Goal: Information Seeking & Learning: Learn about a topic

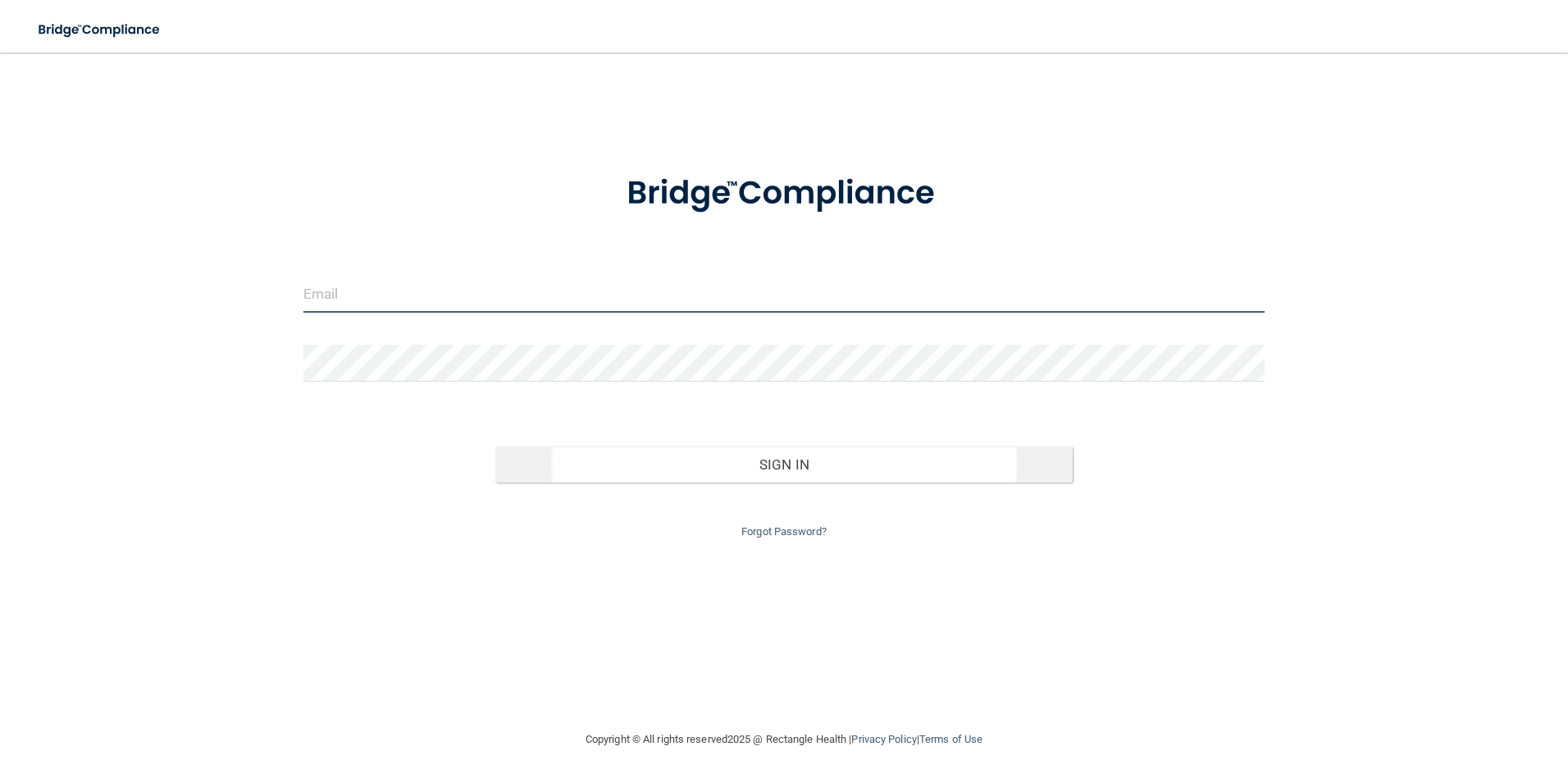
type input "[PERSON_NAME][EMAIL_ADDRESS][PERSON_NAME][DOMAIN_NAME]"
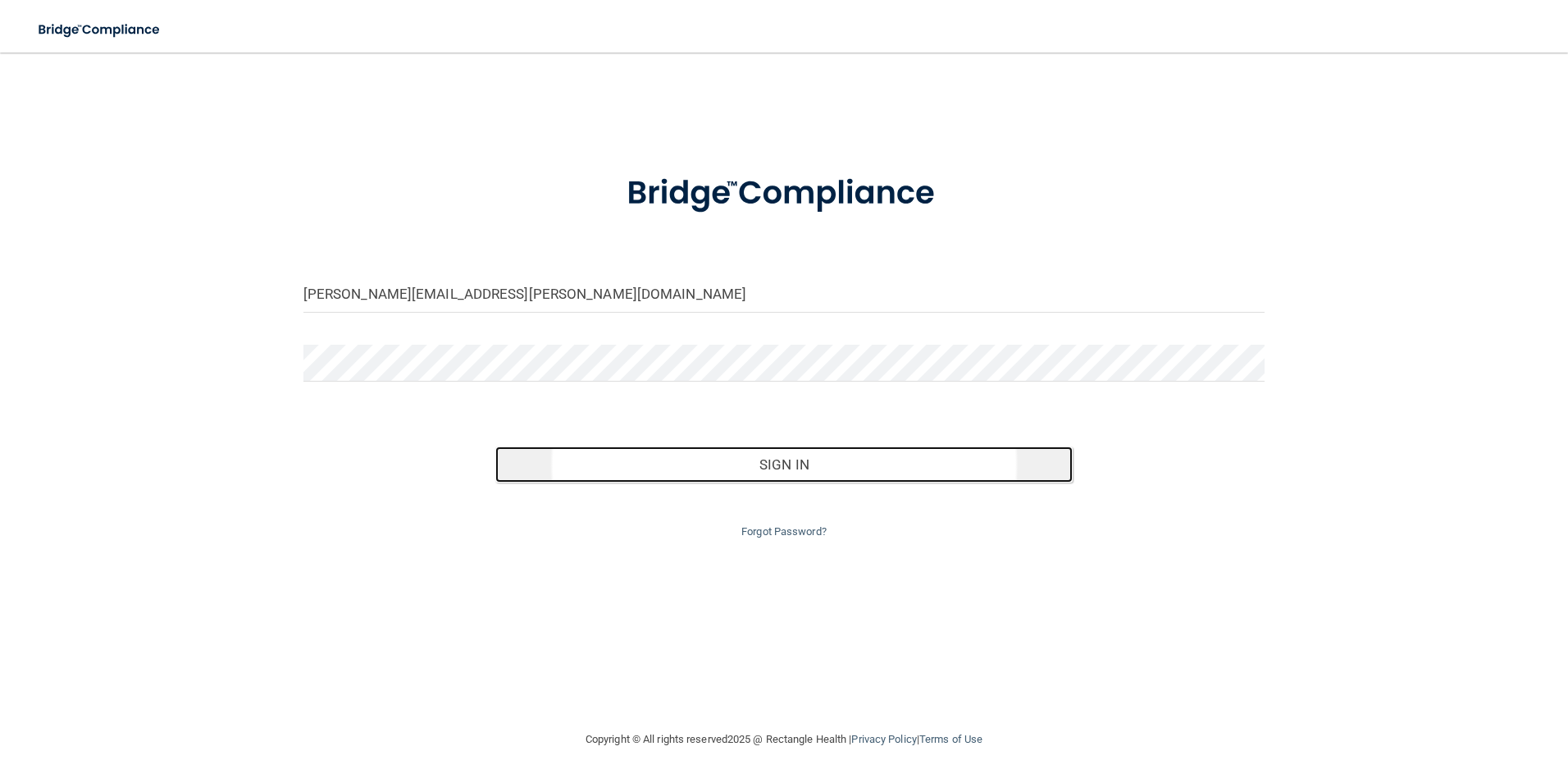
click at [792, 459] on button "Sign In" at bounding box center [784, 464] width 577 height 36
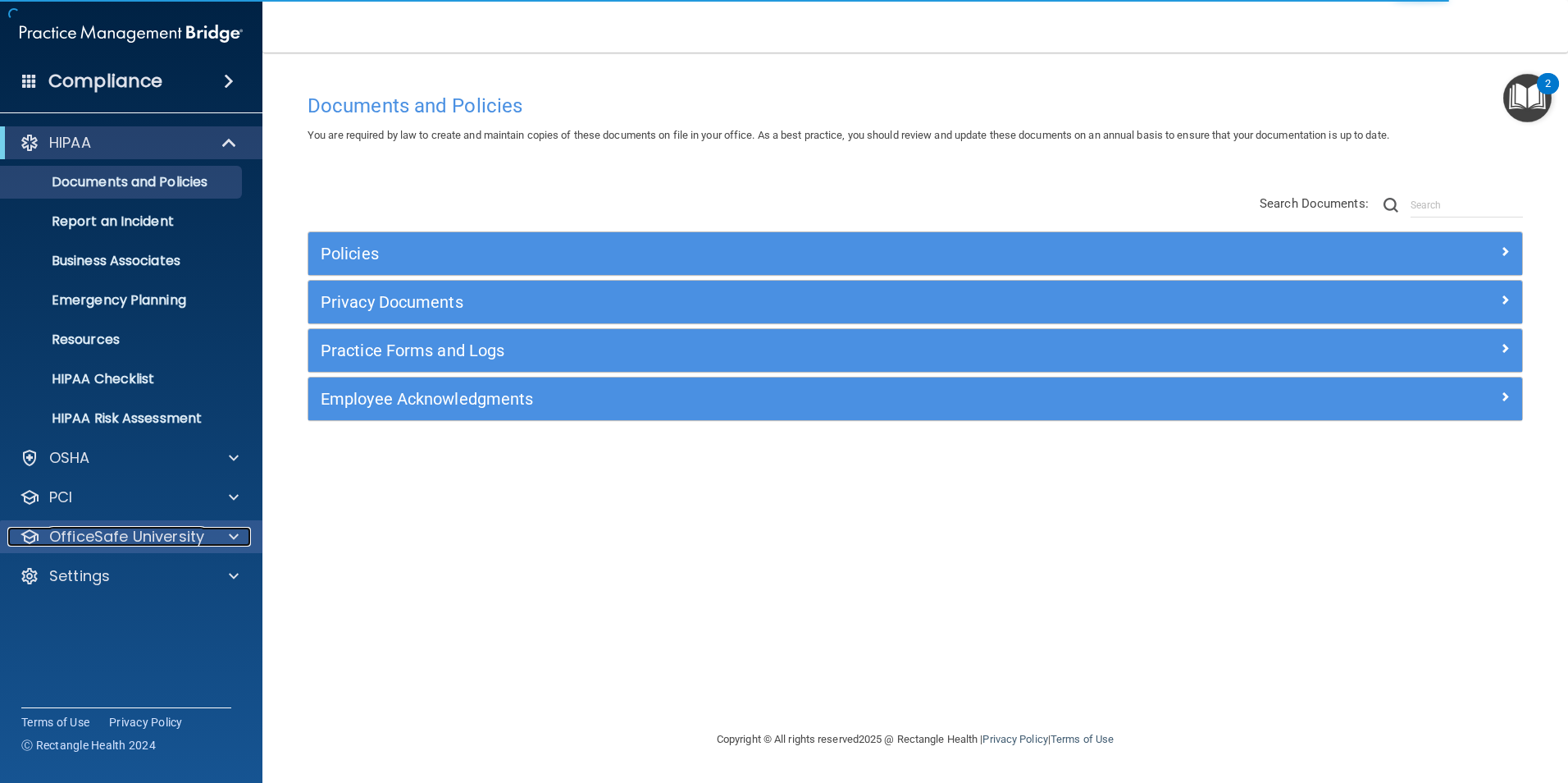
click at [105, 527] on p "OfficeSafe University" at bounding box center [126, 536] width 155 height 19
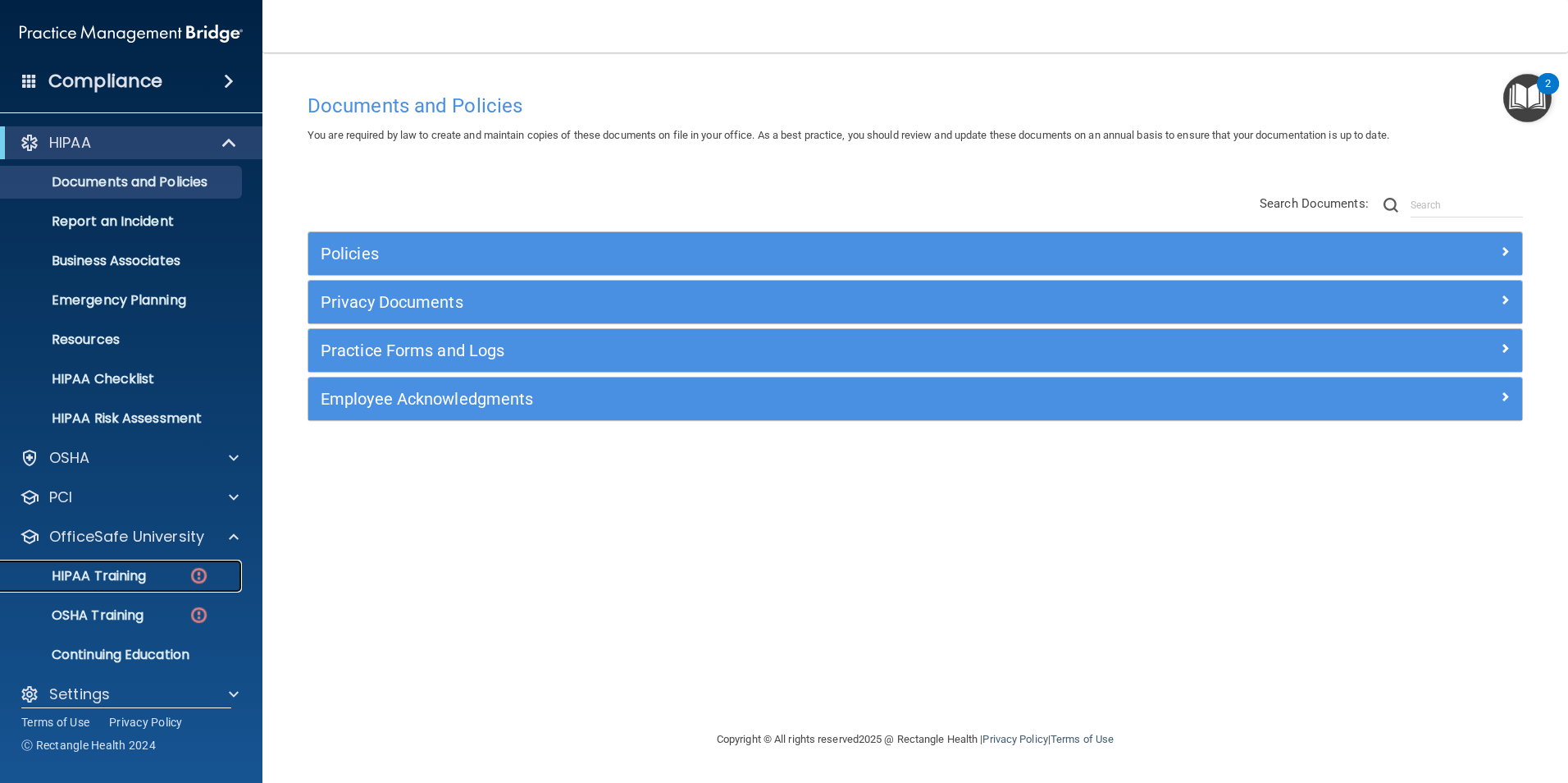
click at [96, 579] on p "HIPAA Training" at bounding box center [79, 576] width 136 height 17
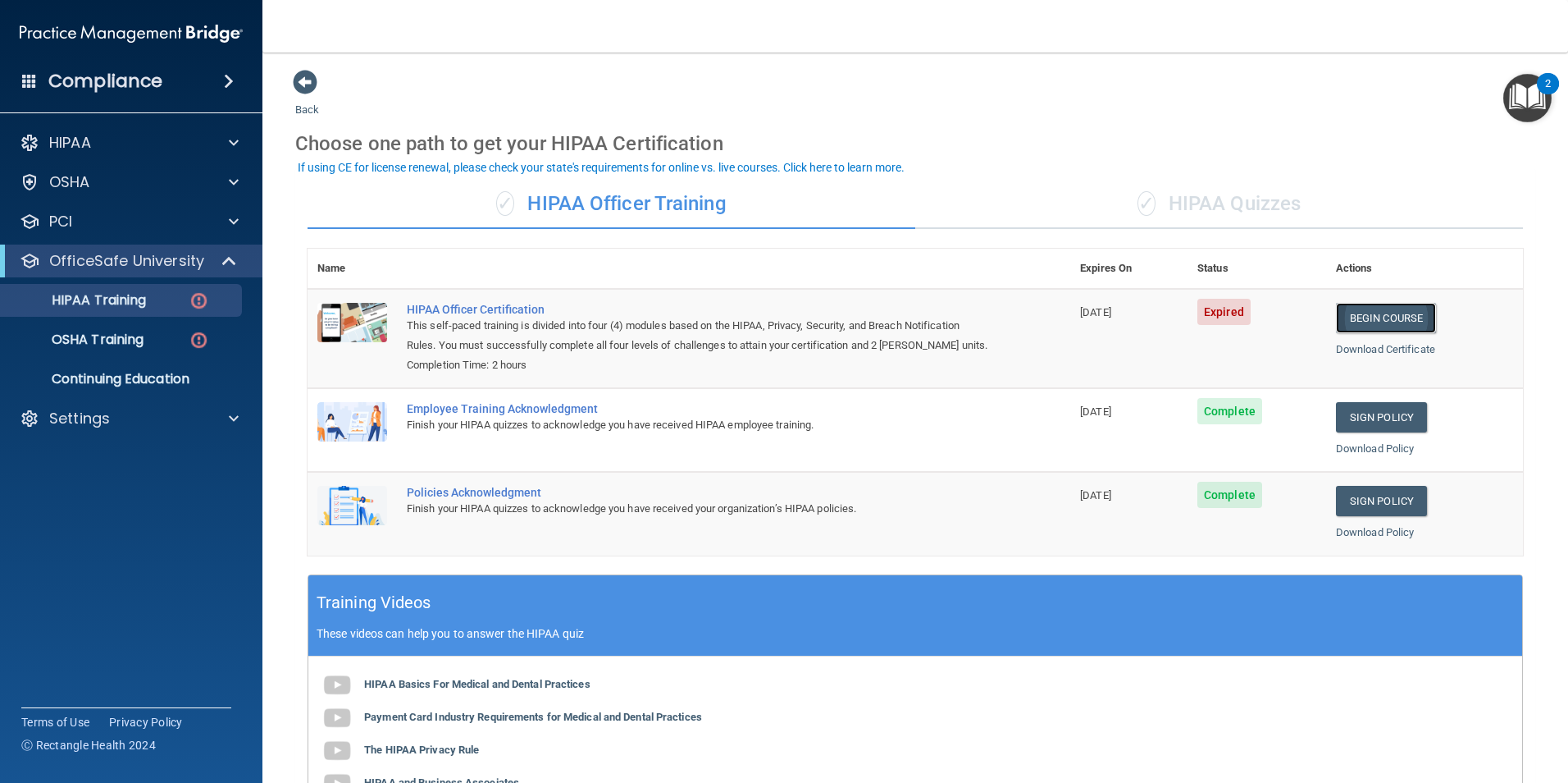
click at [1375, 328] on link "Begin Course" at bounding box center [1386, 317] width 100 height 30
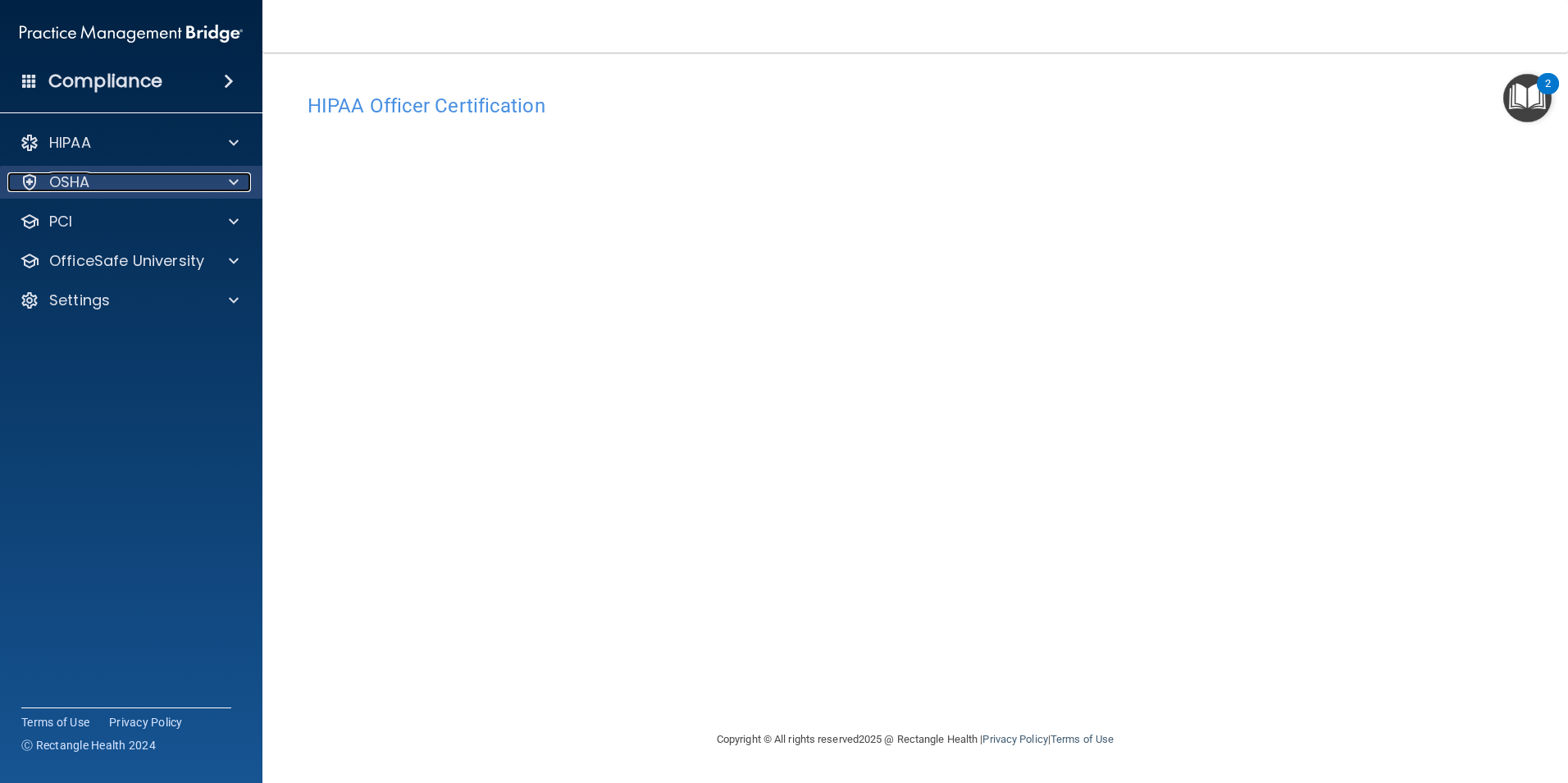
click at [120, 185] on div "OSHA" at bounding box center [109, 182] width 203 height 19
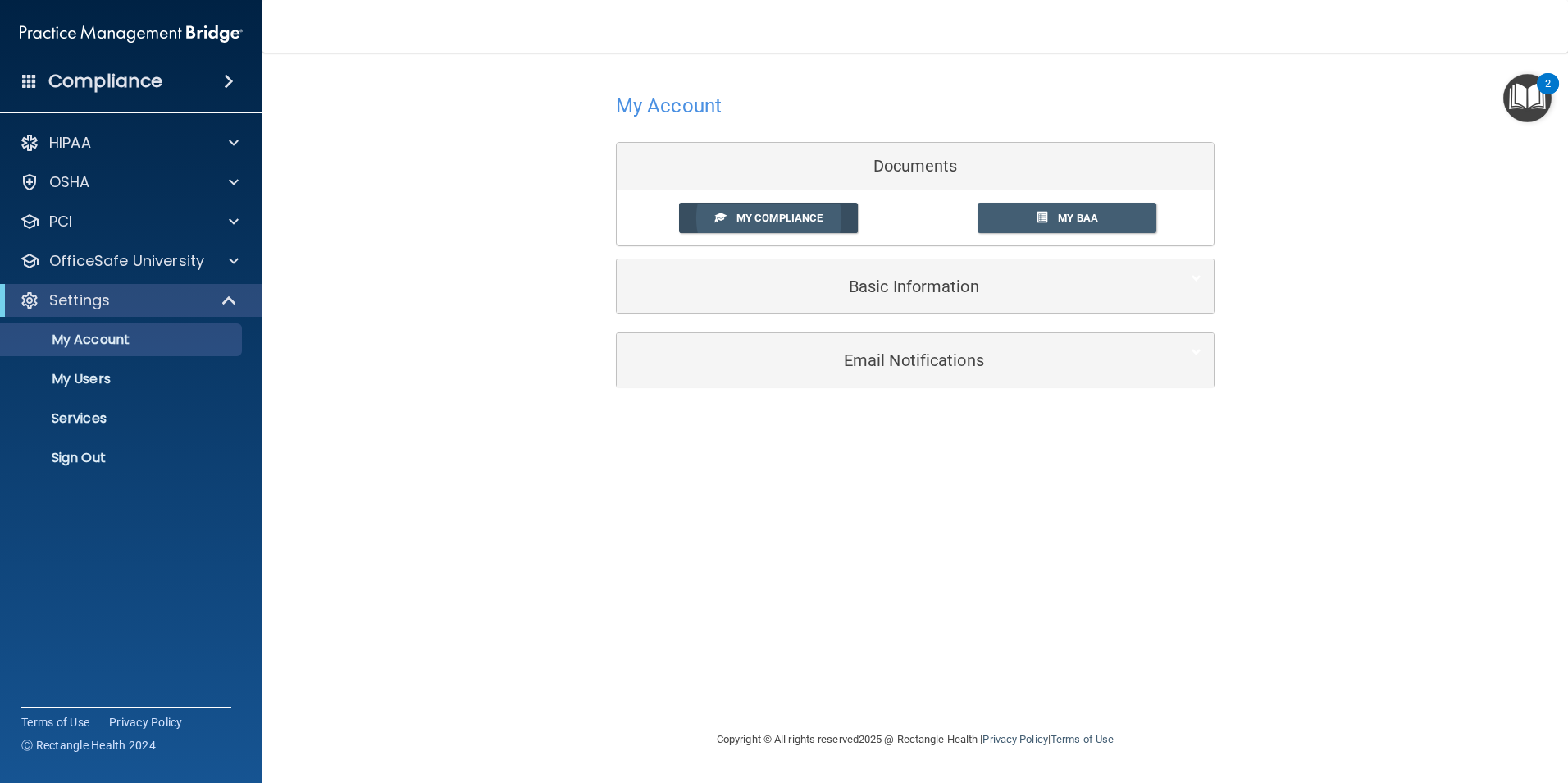
click at [723, 223] on span at bounding box center [720, 217] width 11 height 11
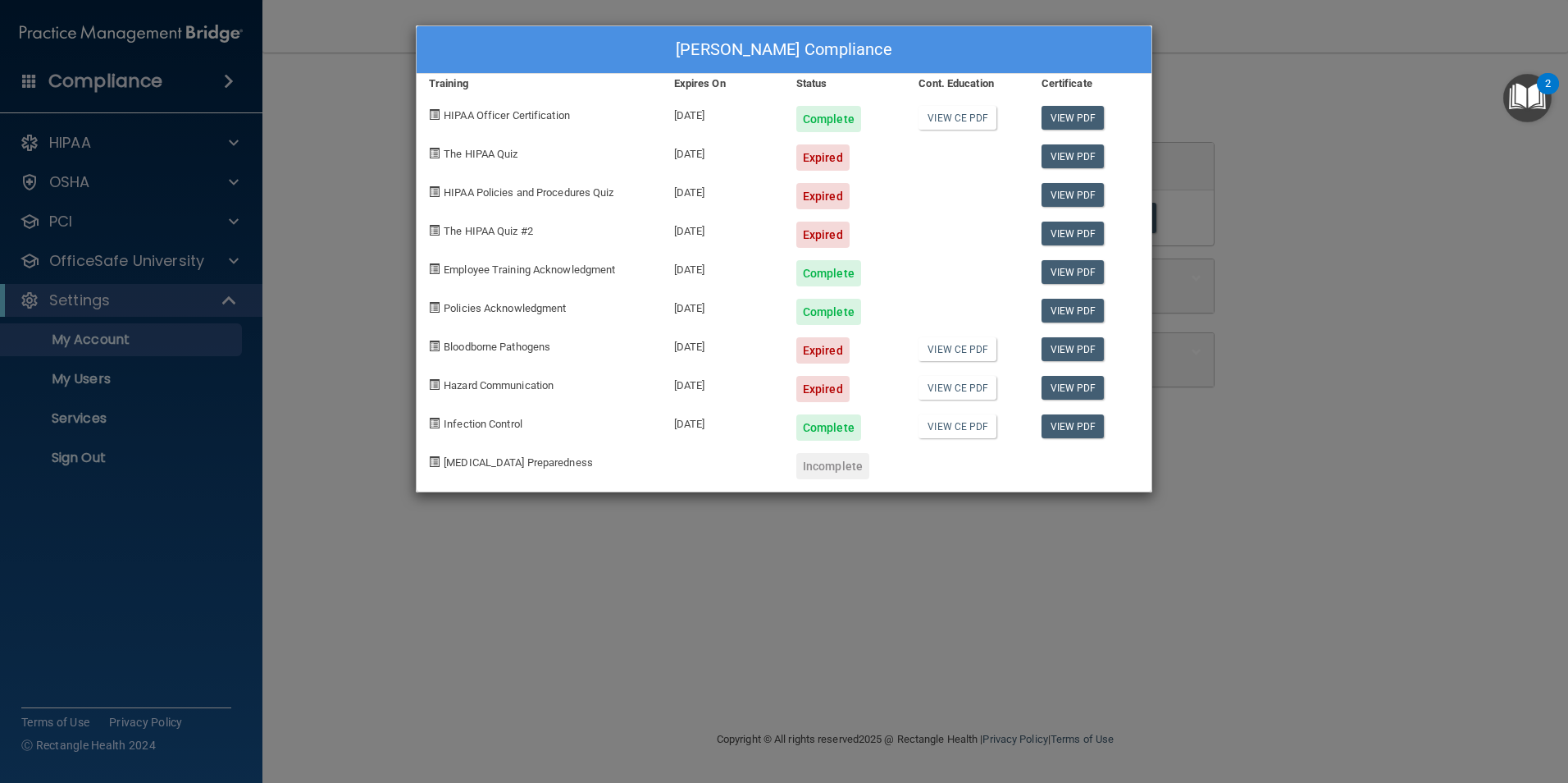
click at [1328, 199] on div "Shannon Nisley's Compliance Training Expires On Status Cont. Education Certific…" at bounding box center [784, 392] width 1568 height 783
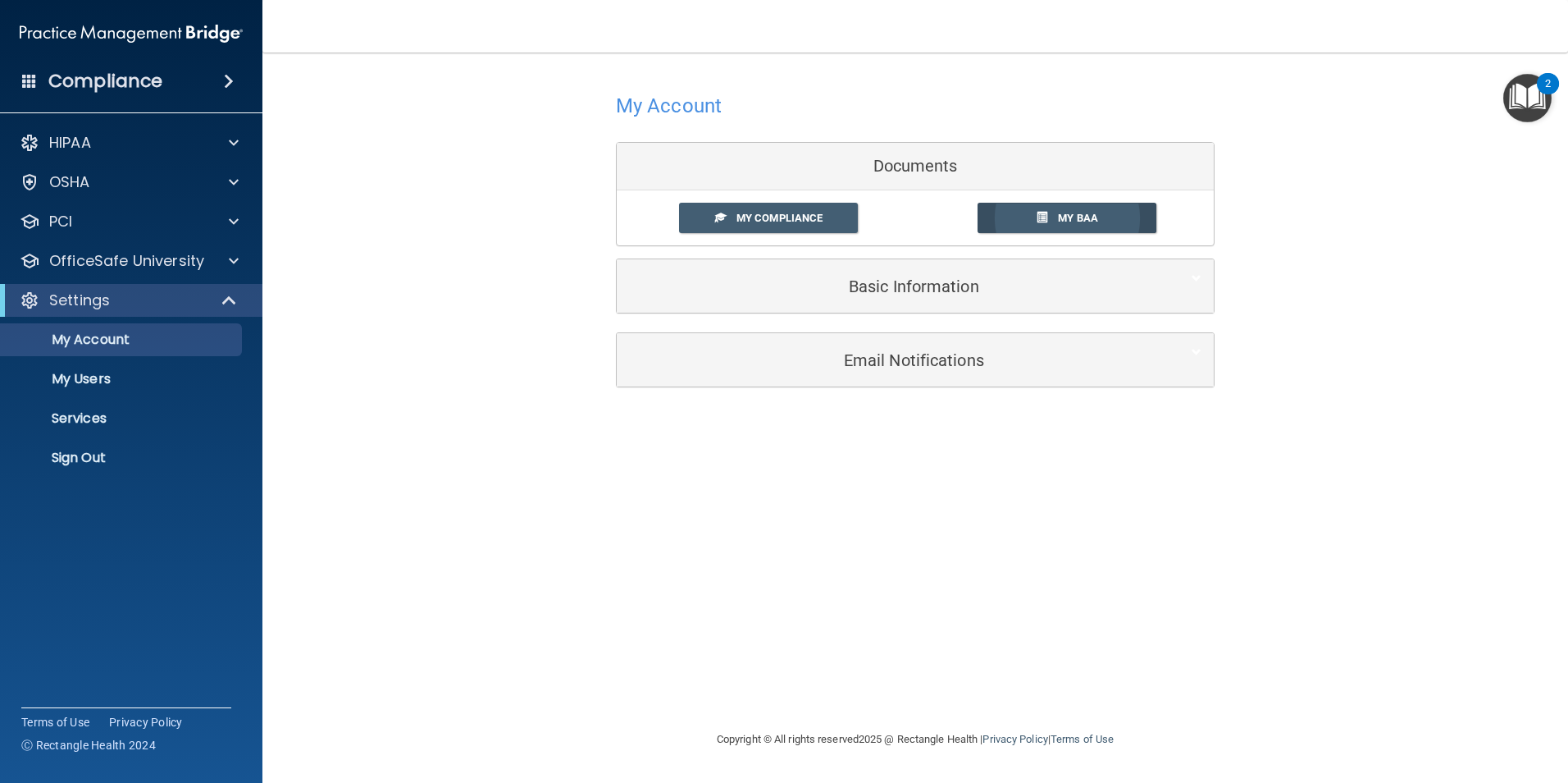
click at [1098, 230] on link "My BAA" at bounding box center [1068, 217] width 180 height 30
click at [152, 179] on div "OSHA" at bounding box center [109, 182] width 203 height 19
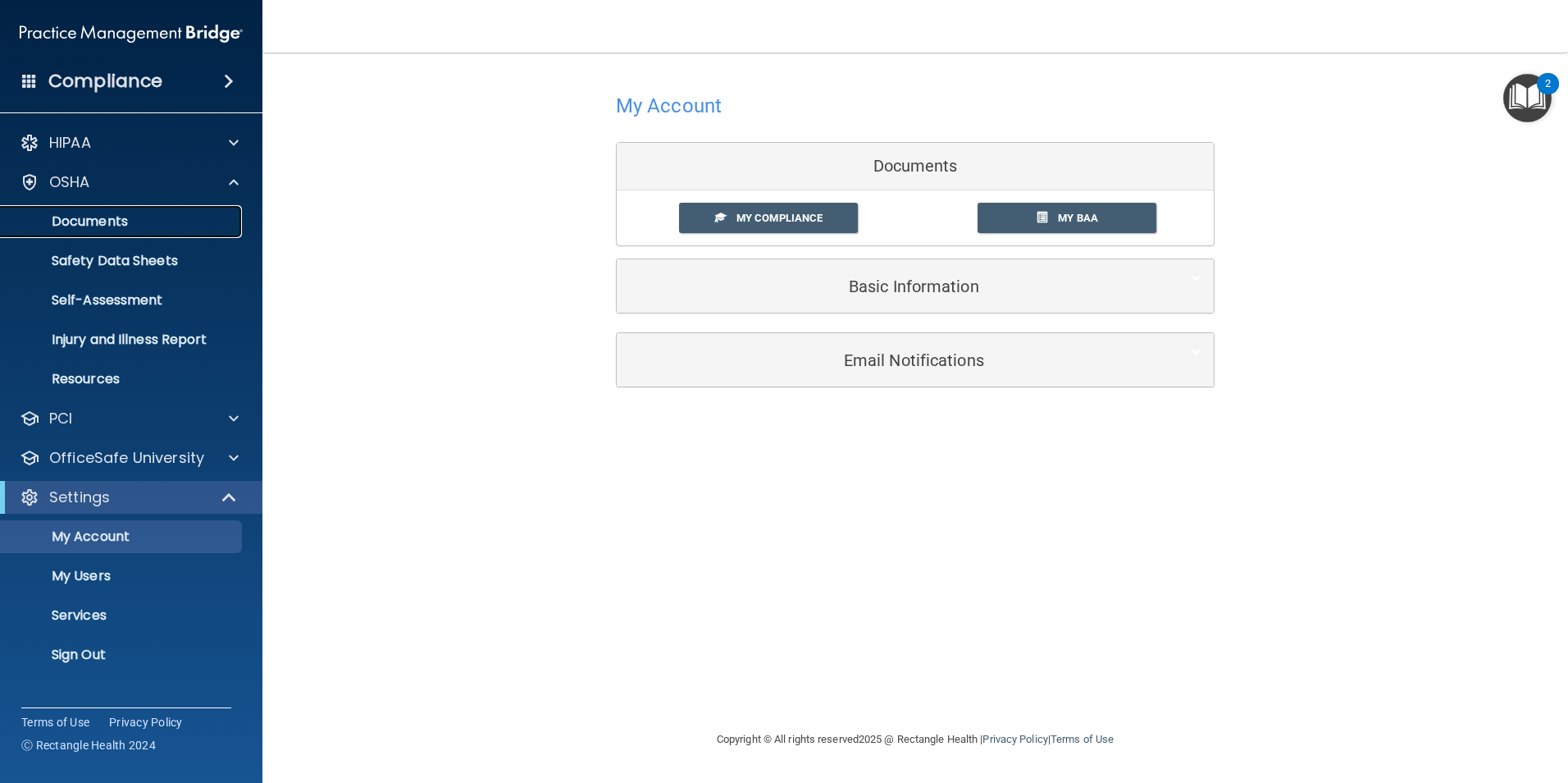
click at [177, 225] on p "Documents" at bounding box center [123, 222] width 224 height 17
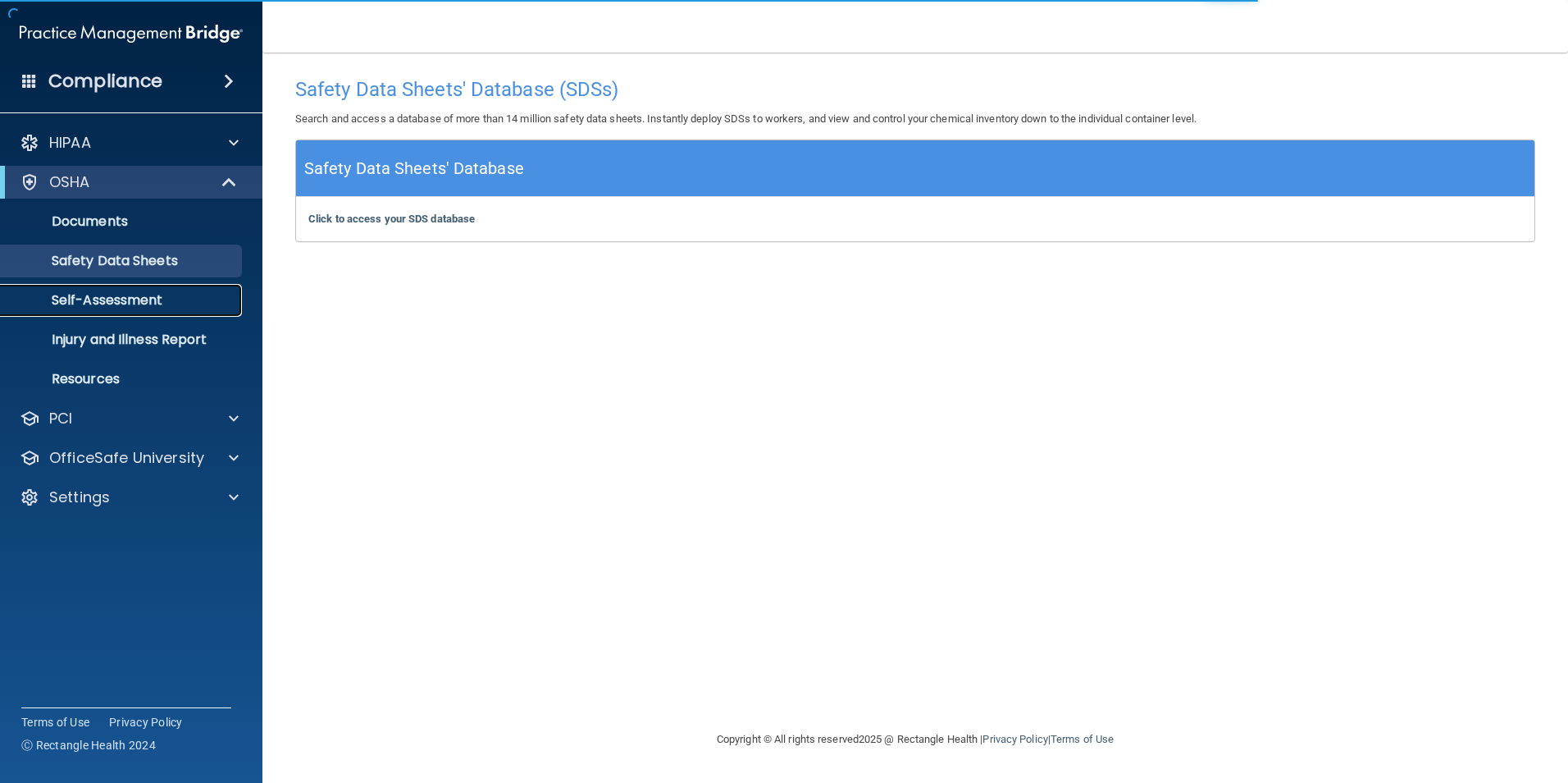
click at [138, 294] on p "Self-Assessment" at bounding box center [123, 301] width 224 height 17
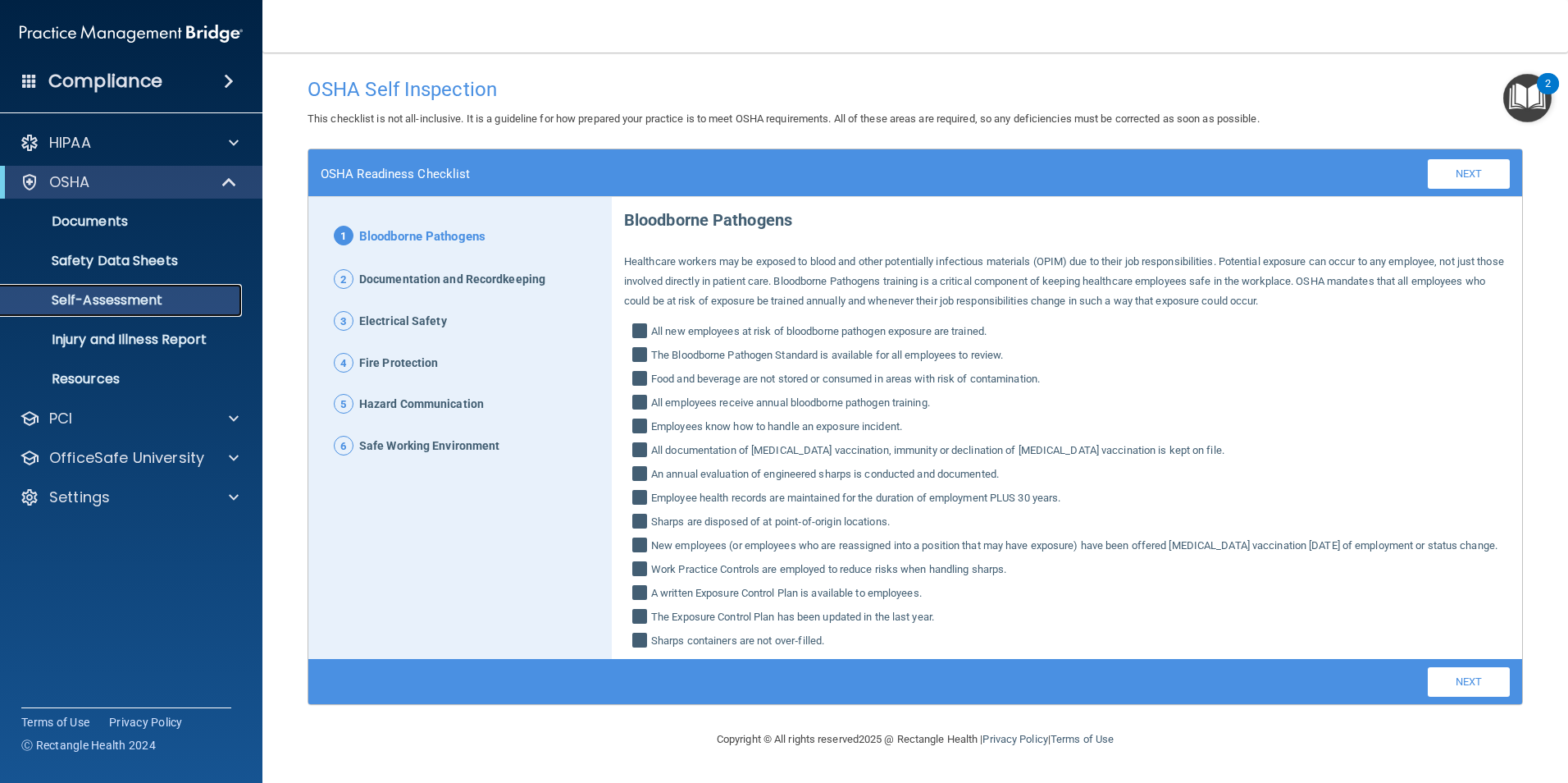
scroll to position [7, 0]
click at [170, 334] on p "Injury and Illness Report" at bounding box center [123, 340] width 224 height 17
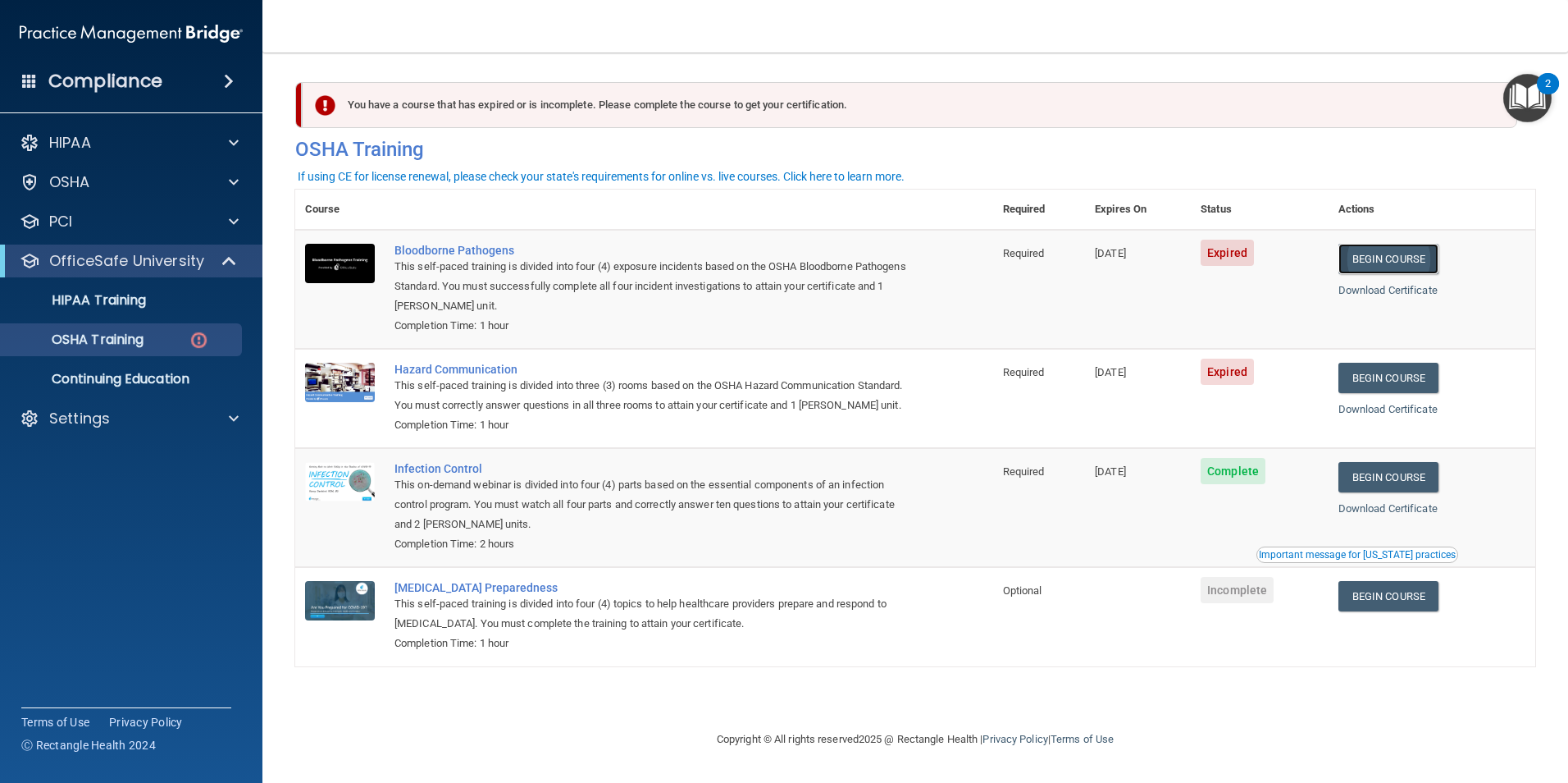
click at [1392, 258] on link "Begin Course" at bounding box center [1388, 259] width 100 height 30
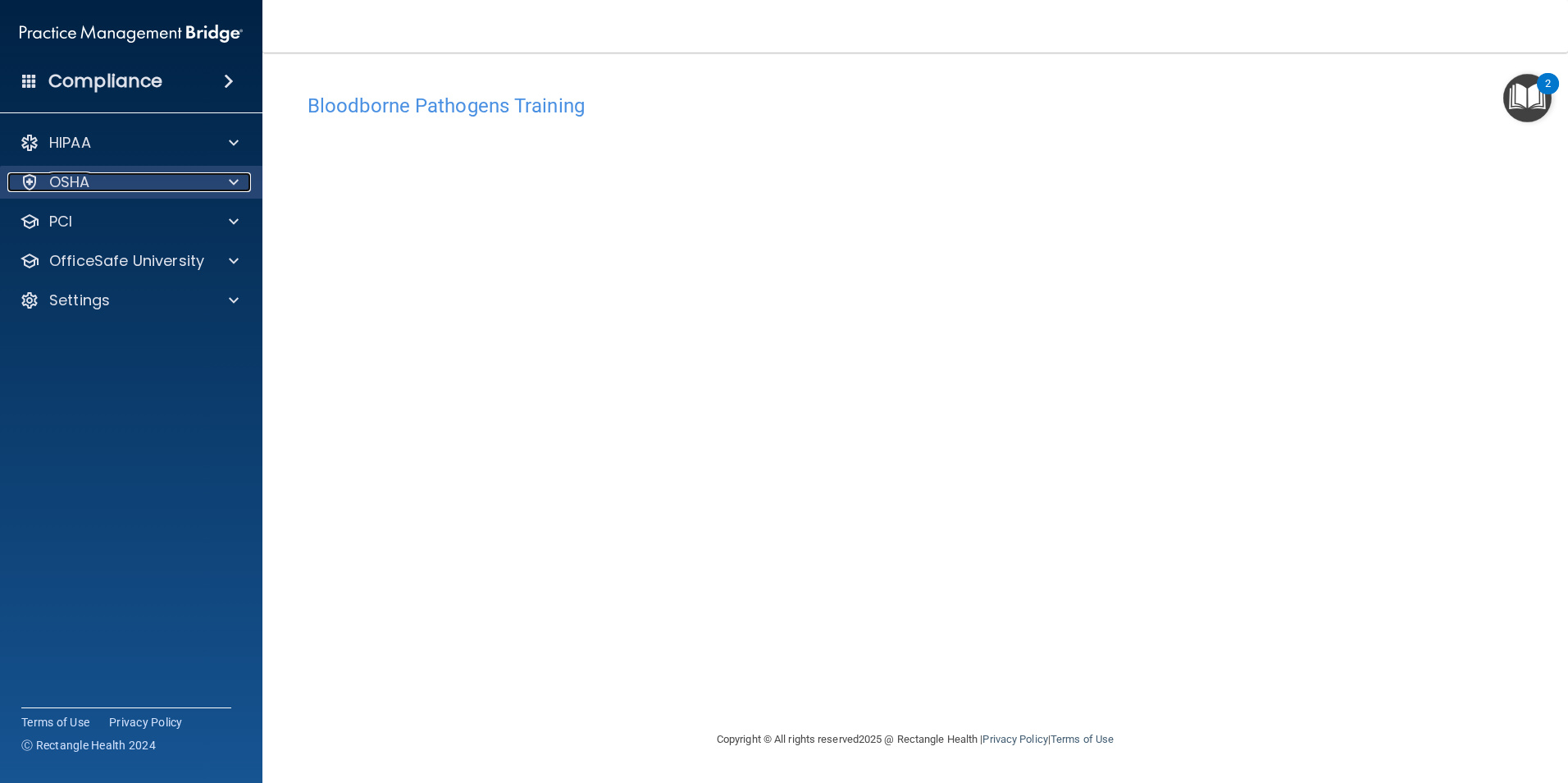
click at [123, 181] on div "OSHA" at bounding box center [109, 182] width 203 height 19
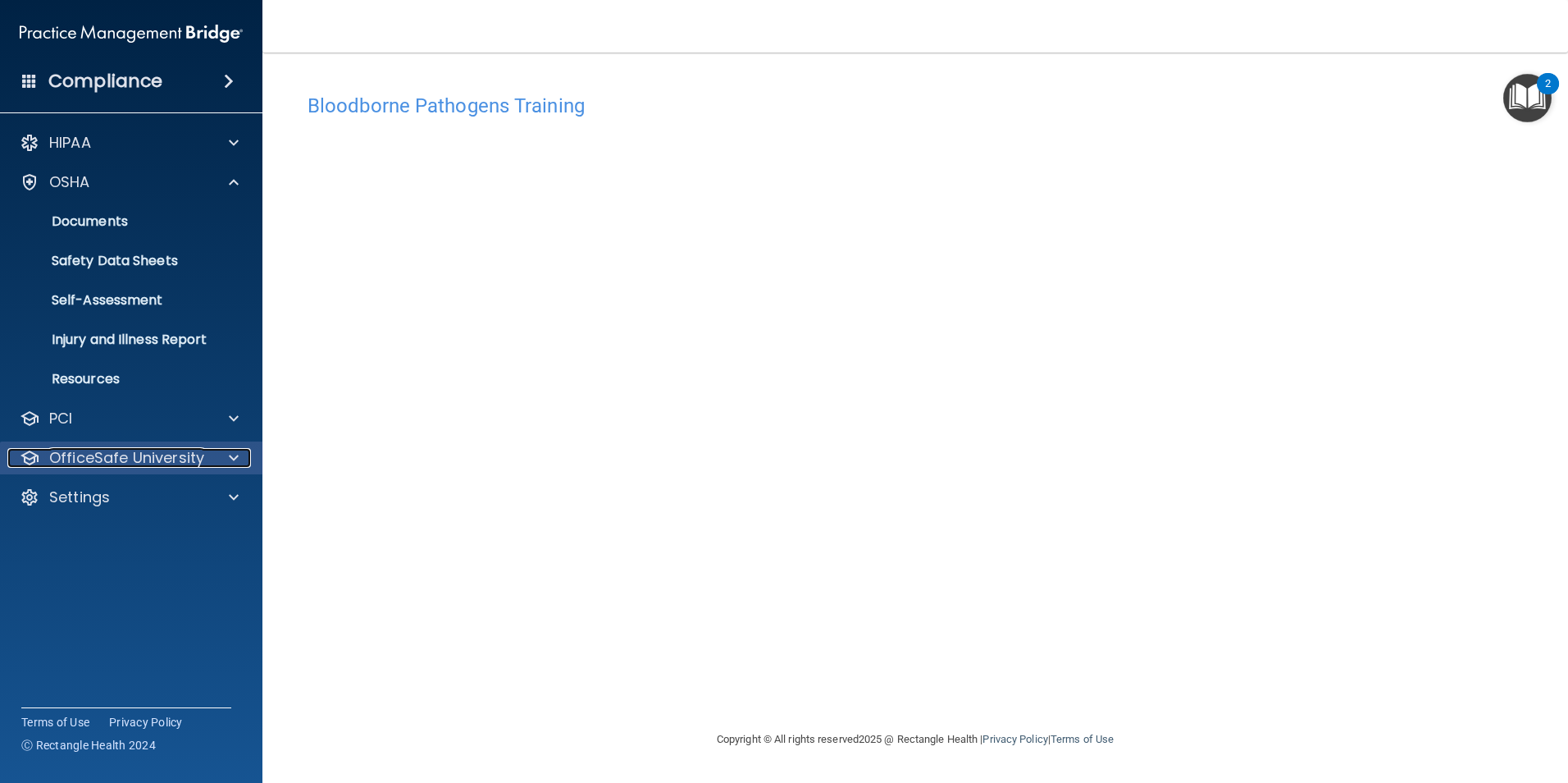
click at [127, 466] on p "OfficeSafe University" at bounding box center [126, 458] width 155 height 19
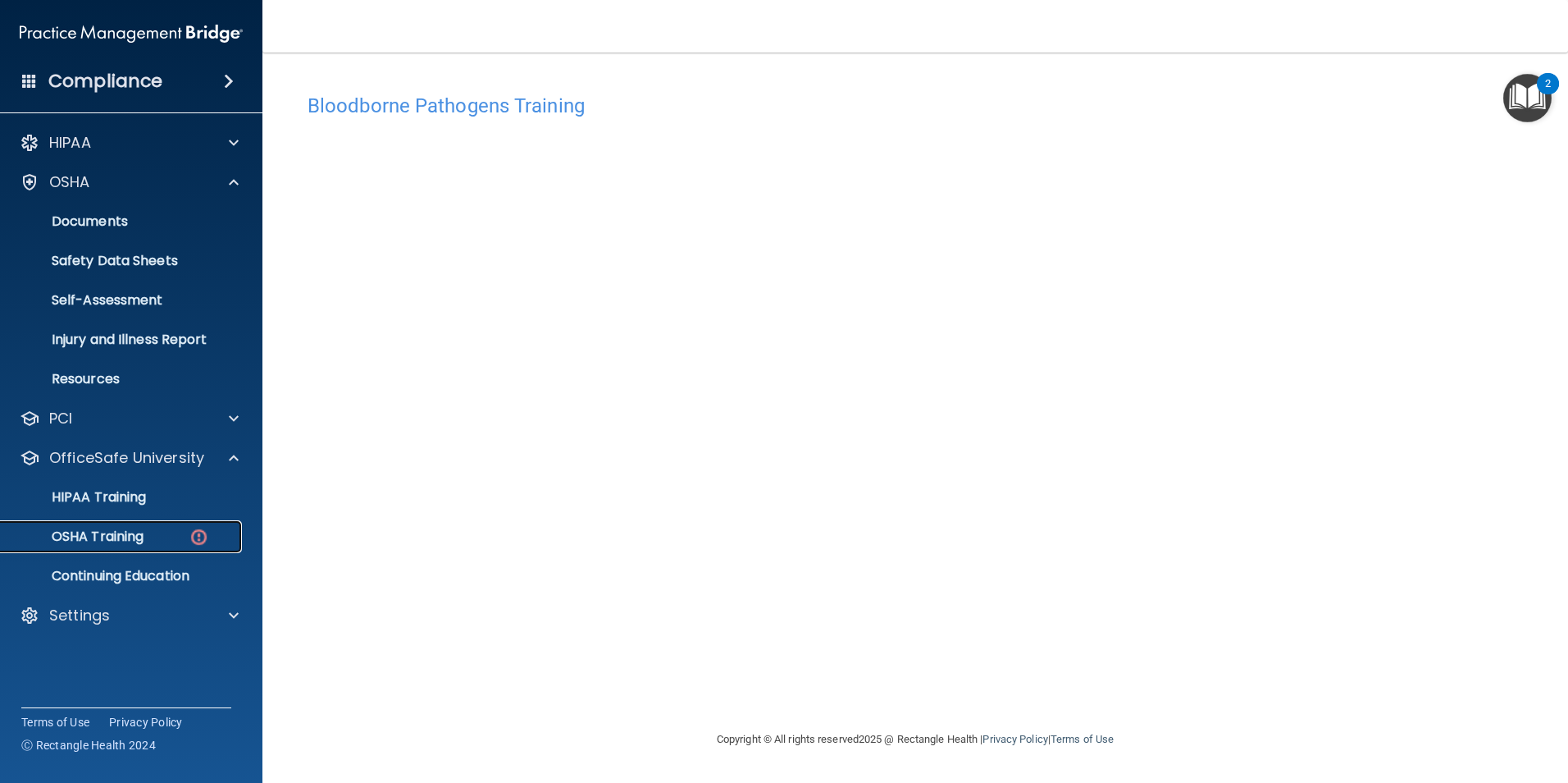
click at [136, 535] on p "OSHA Training" at bounding box center [77, 536] width 133 height 17
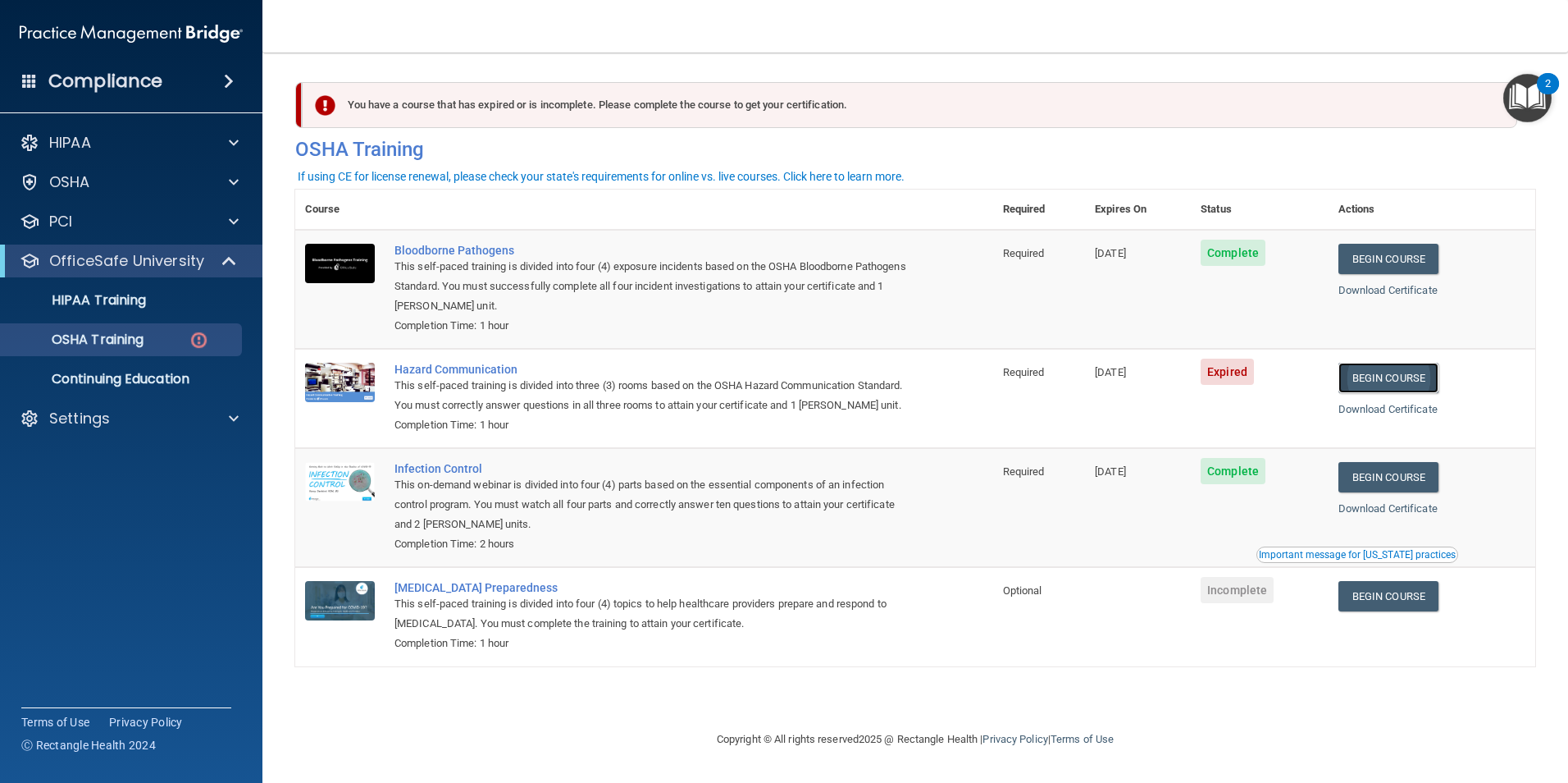
click at [1393, 387] on link "Begin Course" at bounding box center [1388, 378] width 100 height 30
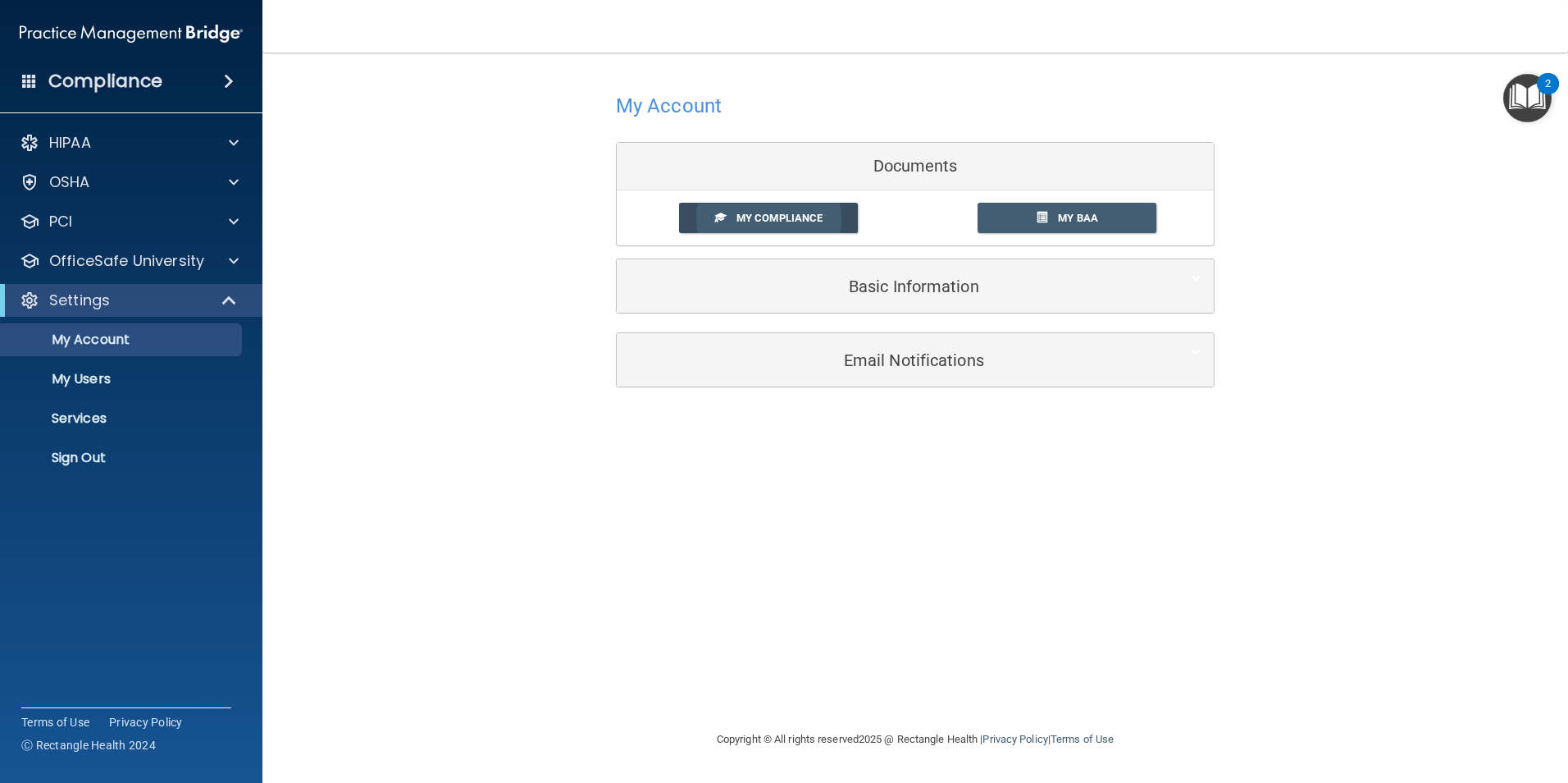
click at [813, 214] on span "My Compliance" at bounding box center [780, 217] width 86 height 12
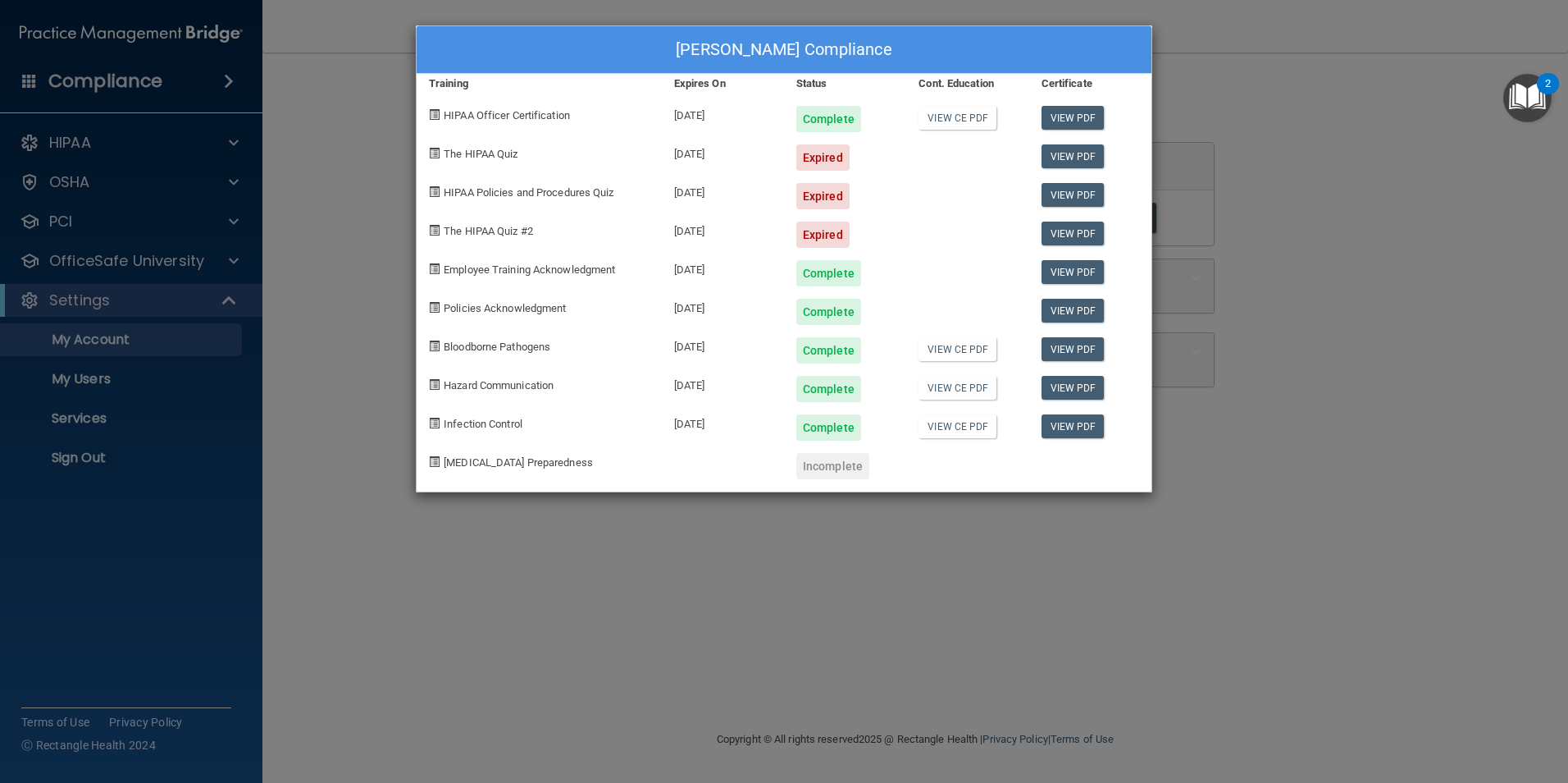
click at [380, 393] on div "[PERSON_NAME] Compliance Training Expires On Status Cont. Education Certificate…" at bounding box center [784, 392] width 1568 height 783
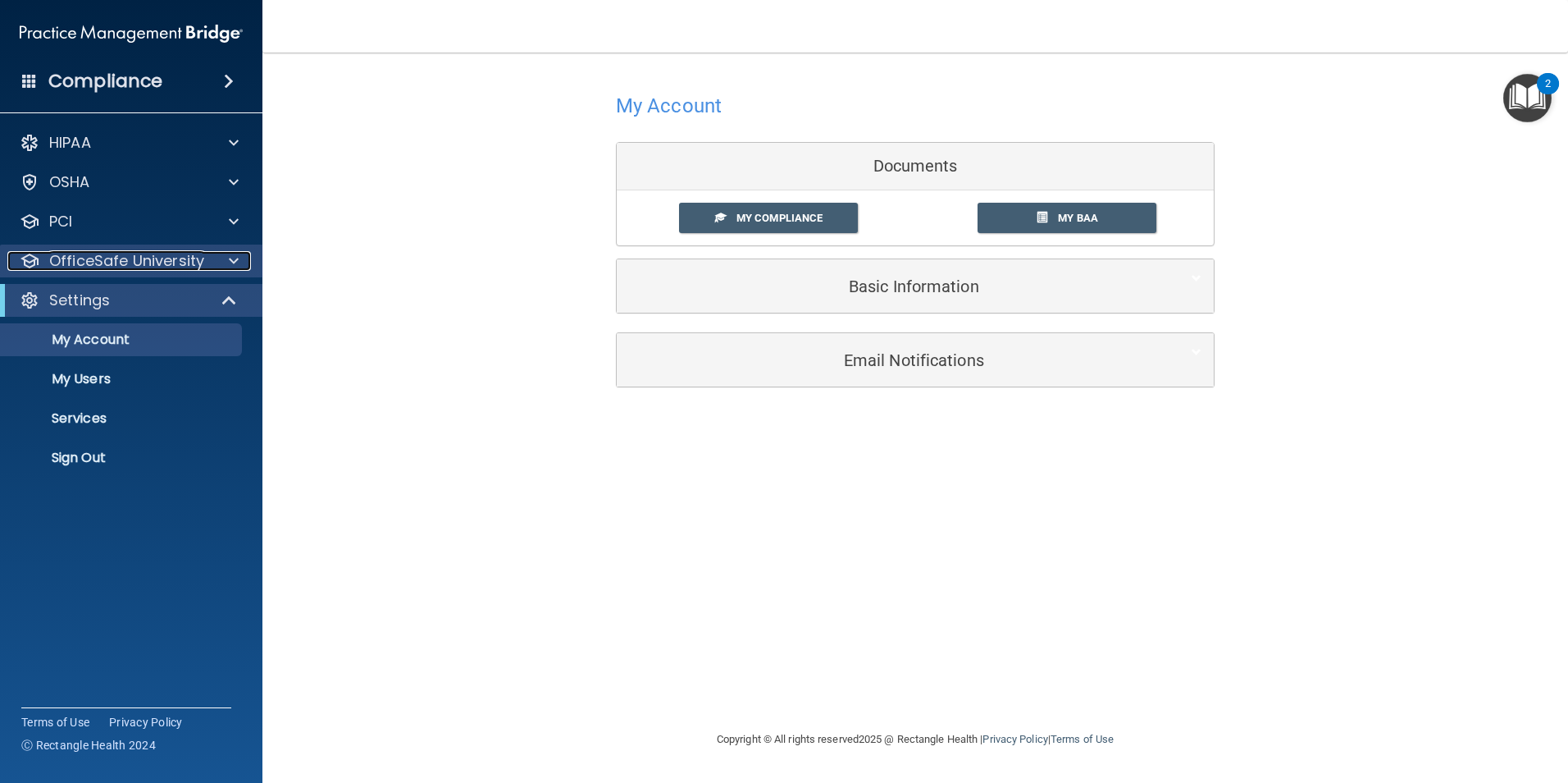
click at [159, 261] on p "OfficeSafe University" at bounding box center [126, 260] width 155 height 19
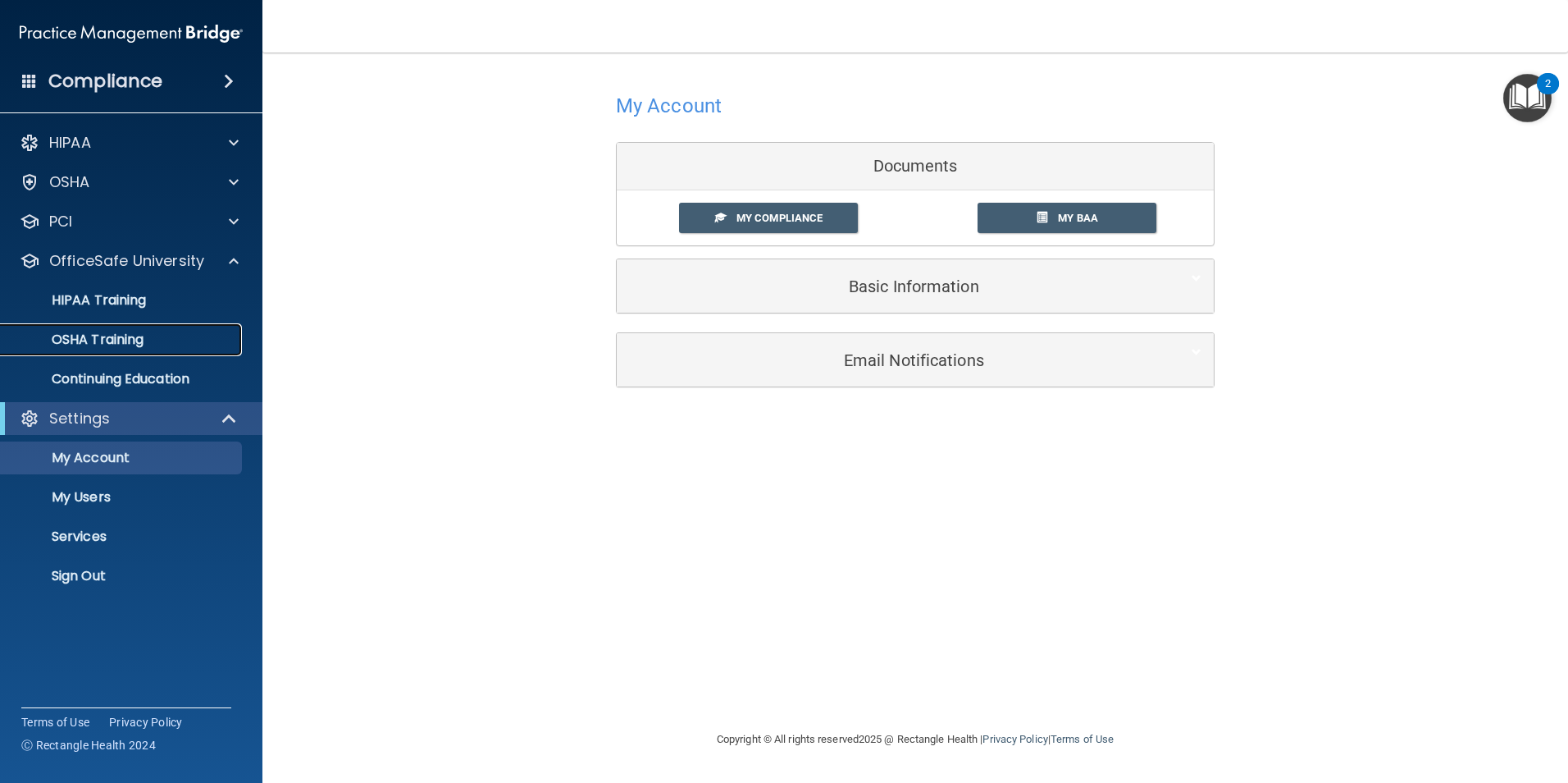
click at [161, 347] on div "OSHA Training" at bounding box center [123, 340] width 224 height 17
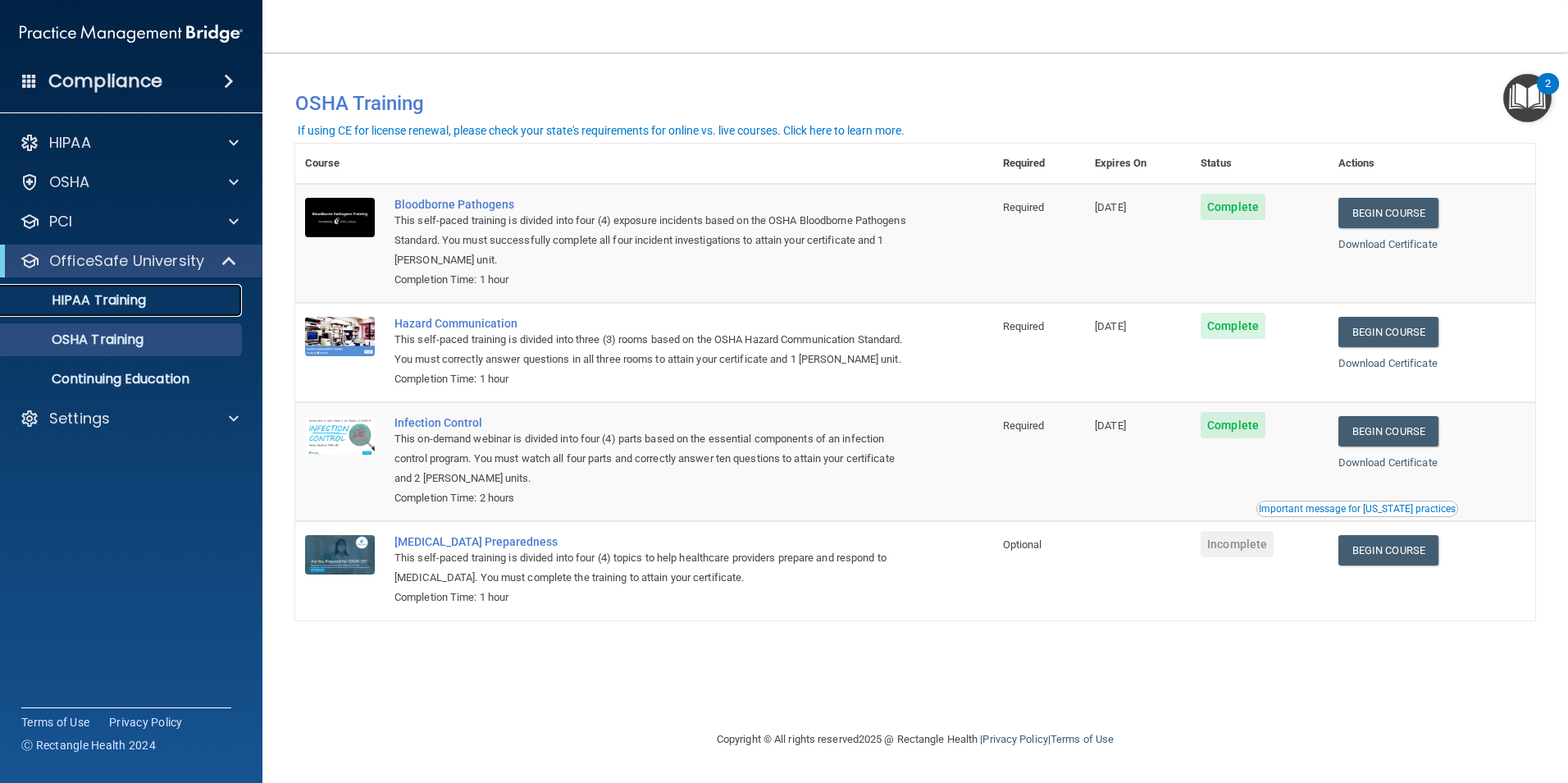
click at [160, 304] on div "HIPAA Training" at bounding box center [123, 301] width 224 height 17
